Goal: Task Accomplishment & Management: Manage account settings

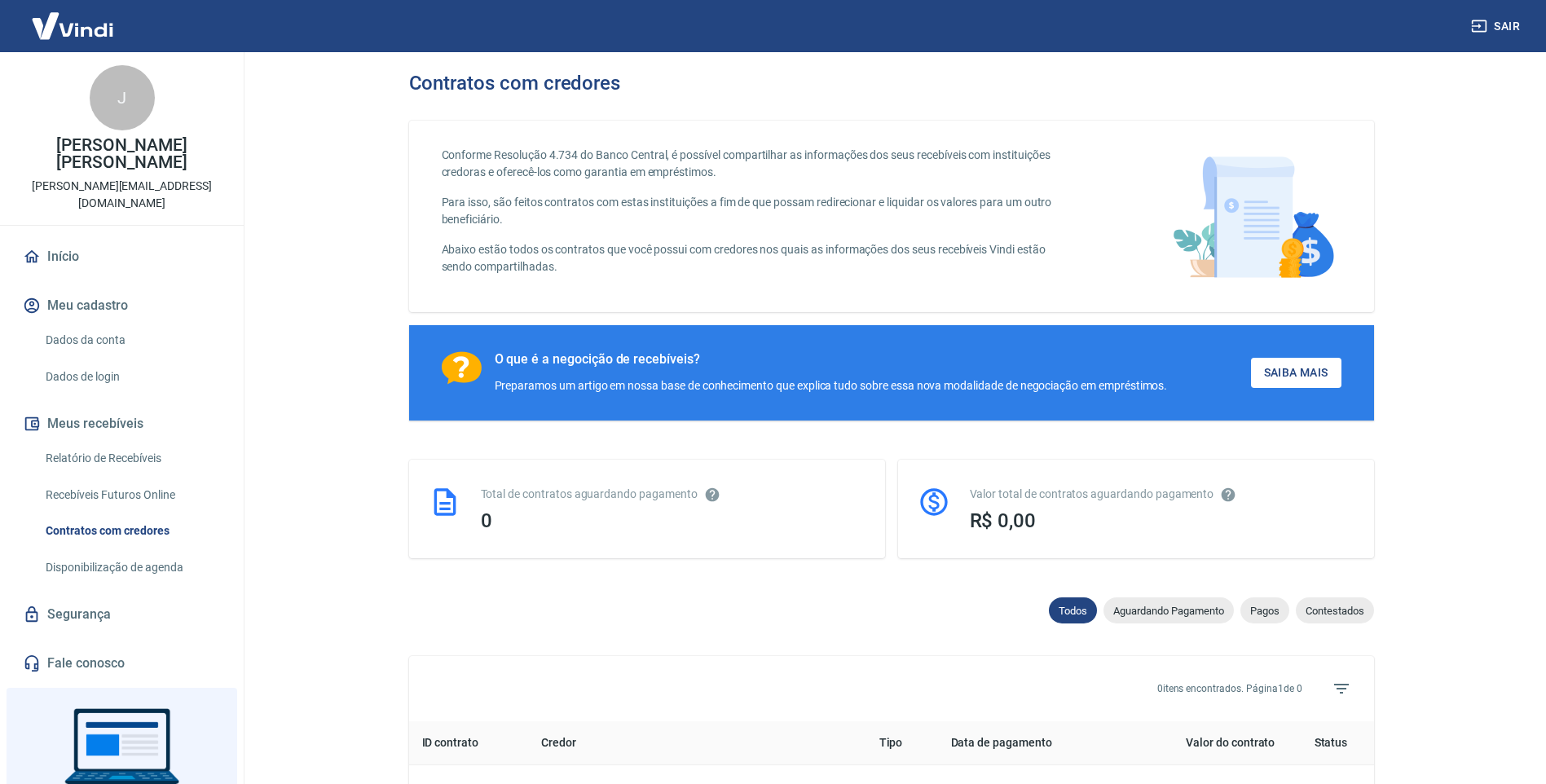
click at [94, 324] on link "Dados da conta" at bounding box center [131, 341] width 185 height 34
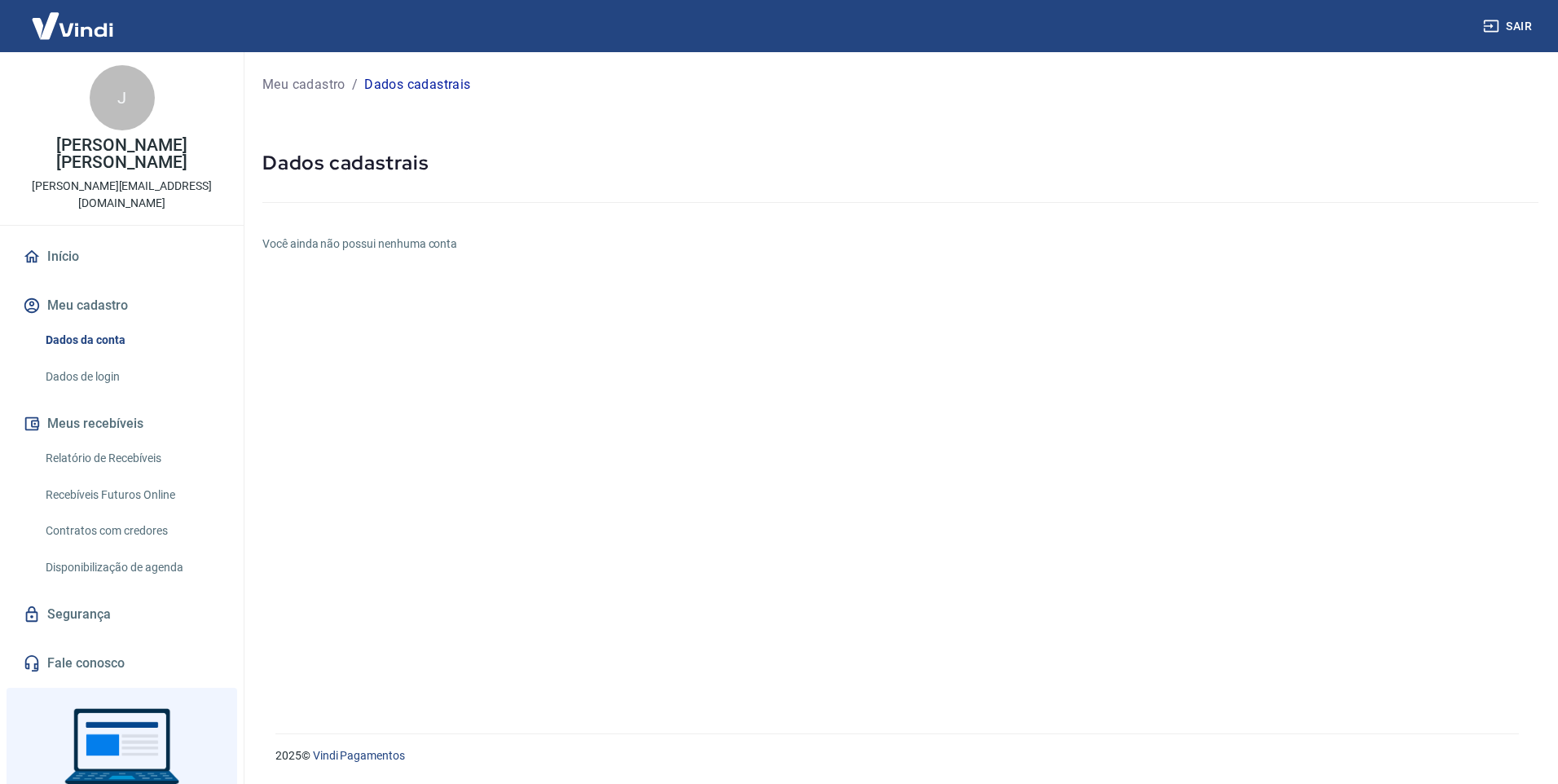
click at [80, 441] on link "Relatório de Recebíveis" at bounding box center [131, 458] width 185 height 34
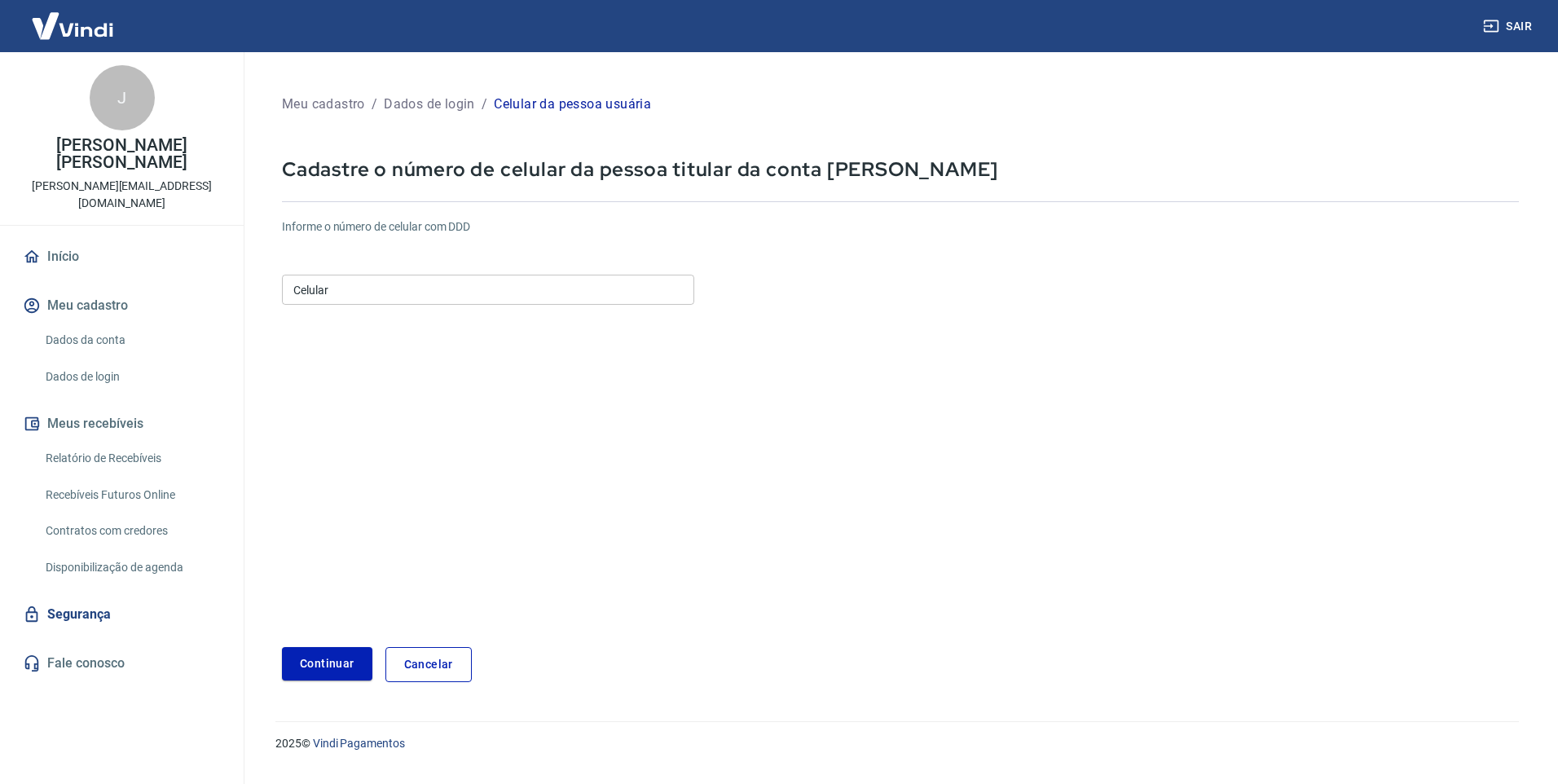
click at [480, 290] on input "Celular" at bounding box center [488, 290] width 413 height 30
type input "(15) 98144-0093"
click at [326, 661] on button "Continuar" at bounding box center [326, 664] width 91 height 34
click at [123, 441] on link "Relatório de Recebíveis" at bounding box center [131, 458] width 185 height 34
